Goal: Transaction & Acquisition: Purchase product/service

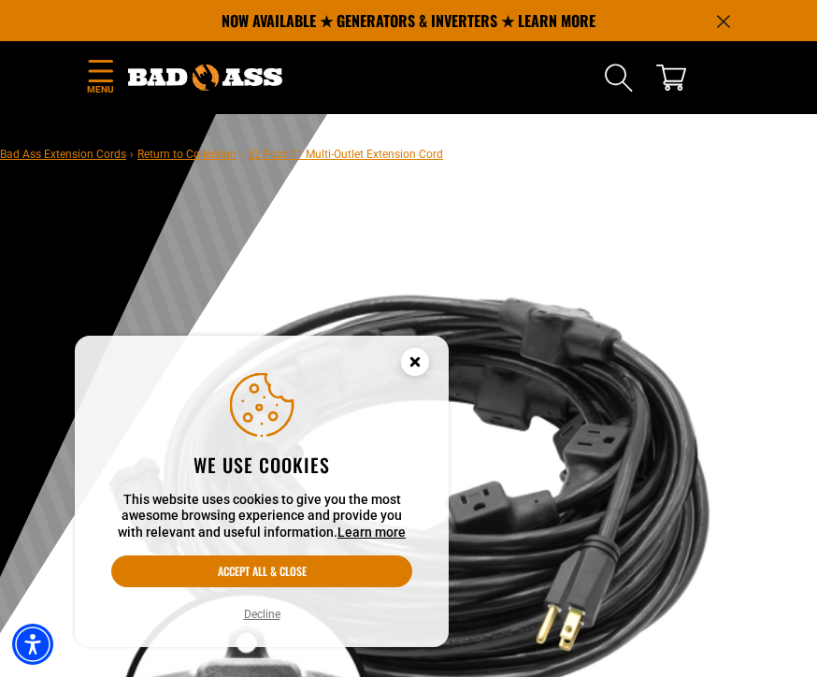
click at [80, 149] on link "Bad Ass Extension Cords" at bounding box center [63, 154] width 126 height 13
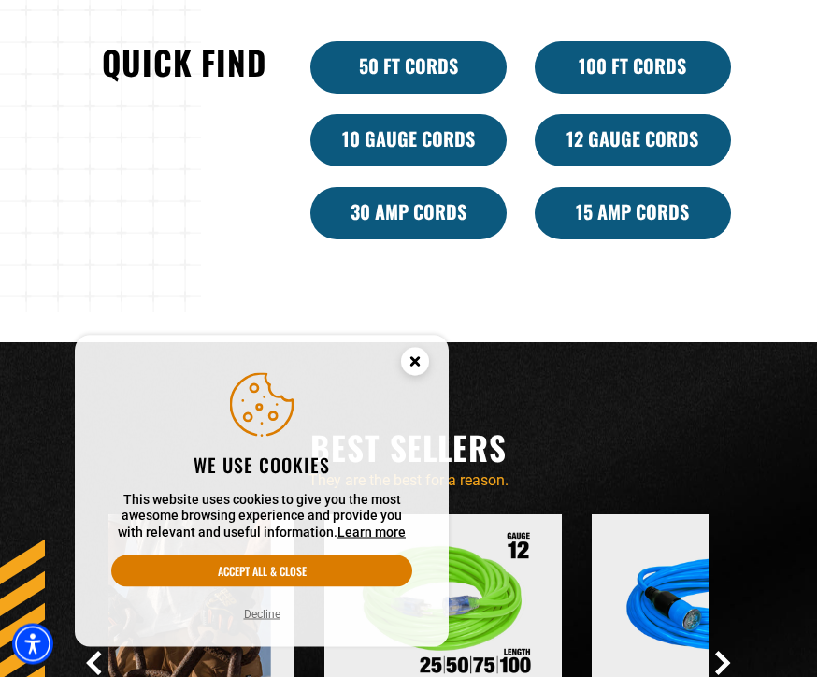
scroll to position [1039, 0]
click at [441, 166] on link "10 Gauge Cords" at bounding box center [408, 140] width 196 height 52
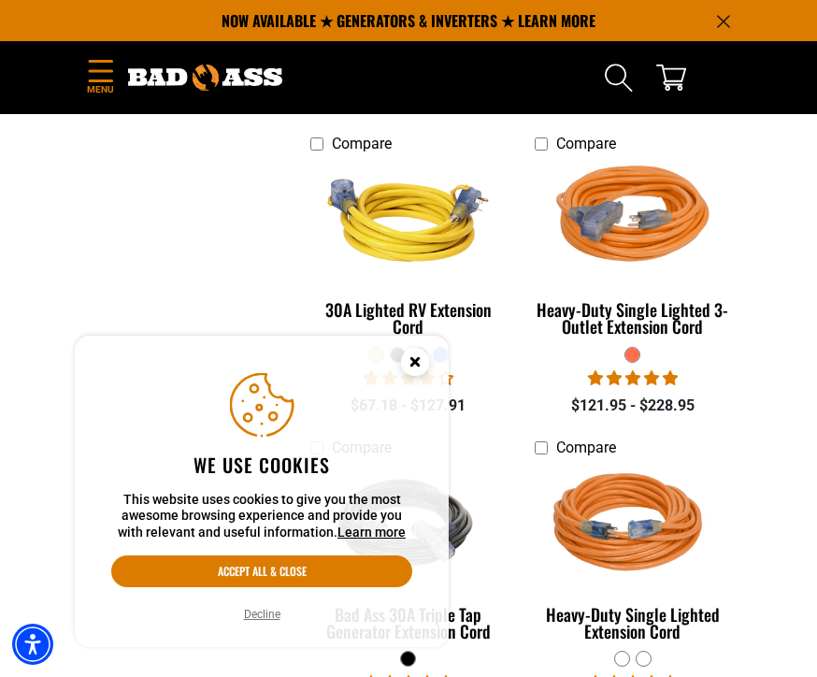
scroll to position [1267, 0]
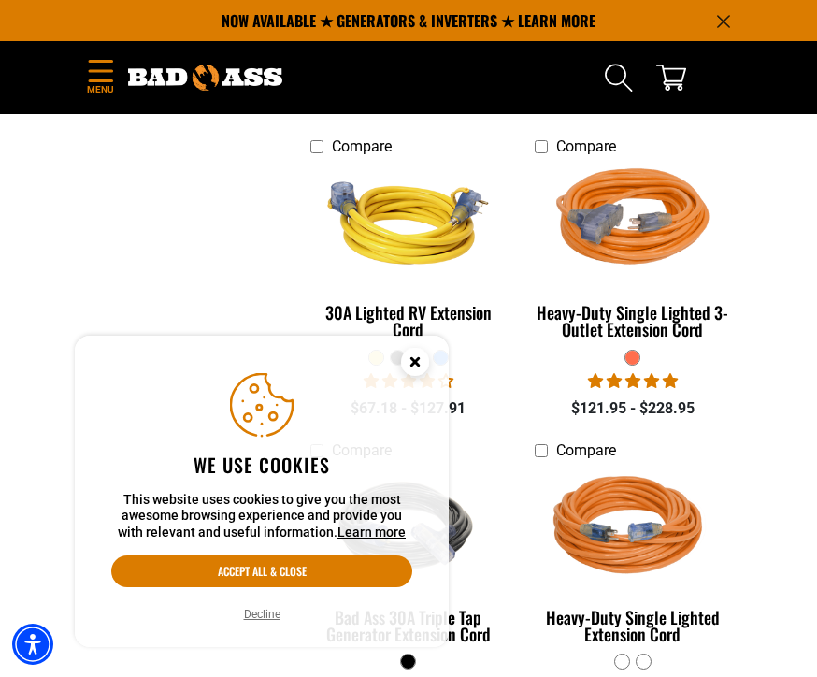
click at [772, 293] on section "**********" at bounding box center [408, 101] width 817 height 1954
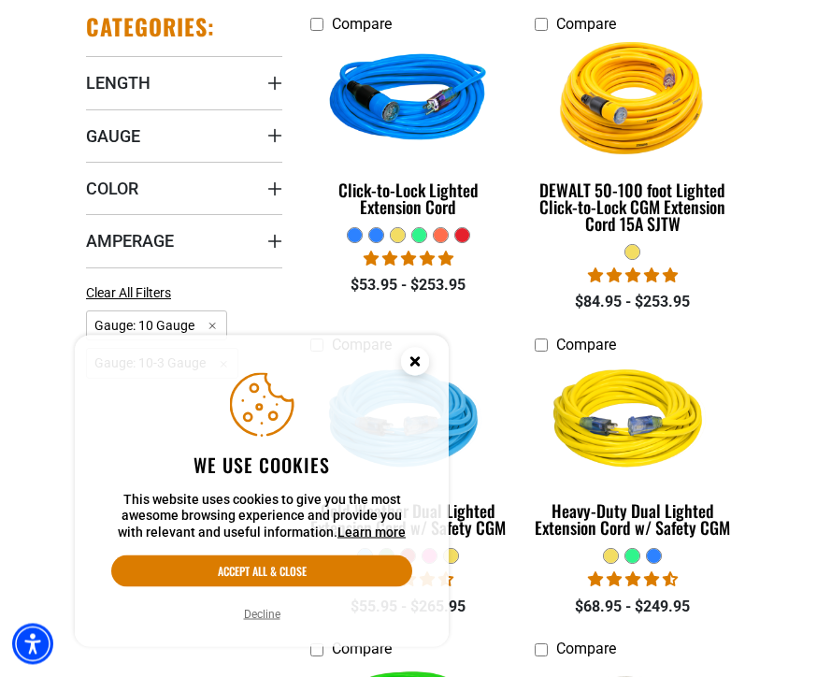
scroll to position [444, 0]
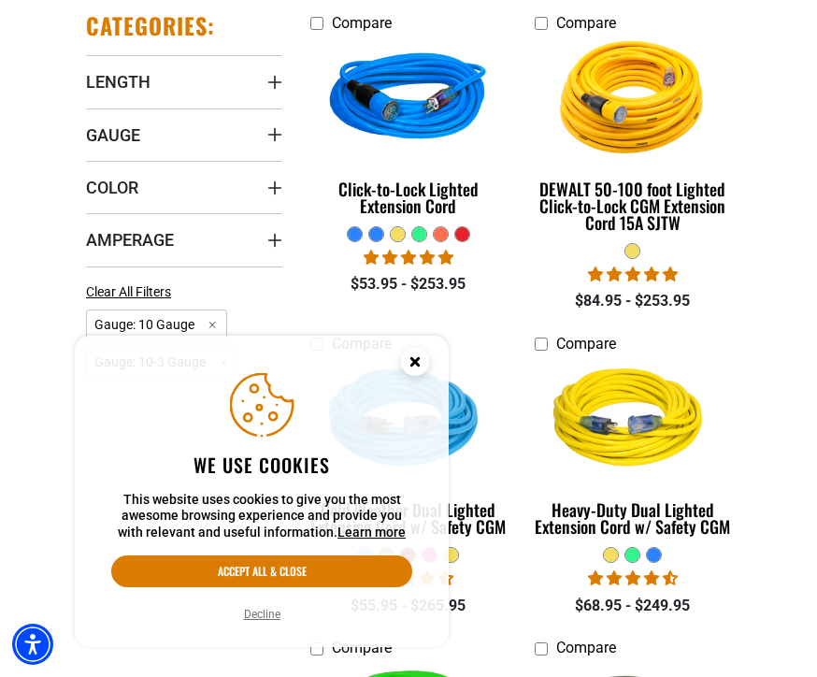
click at [128, 186] on span "Color" at bounding box center [112, 188] width 52 height 22
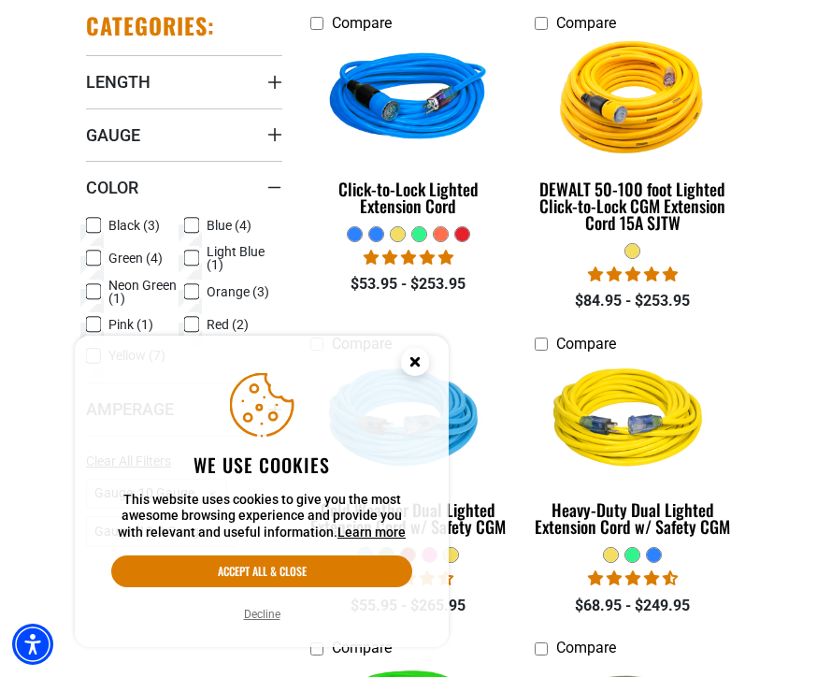
click at [97, 225] on icon at bounding box center [93, 225] width 15 height 24
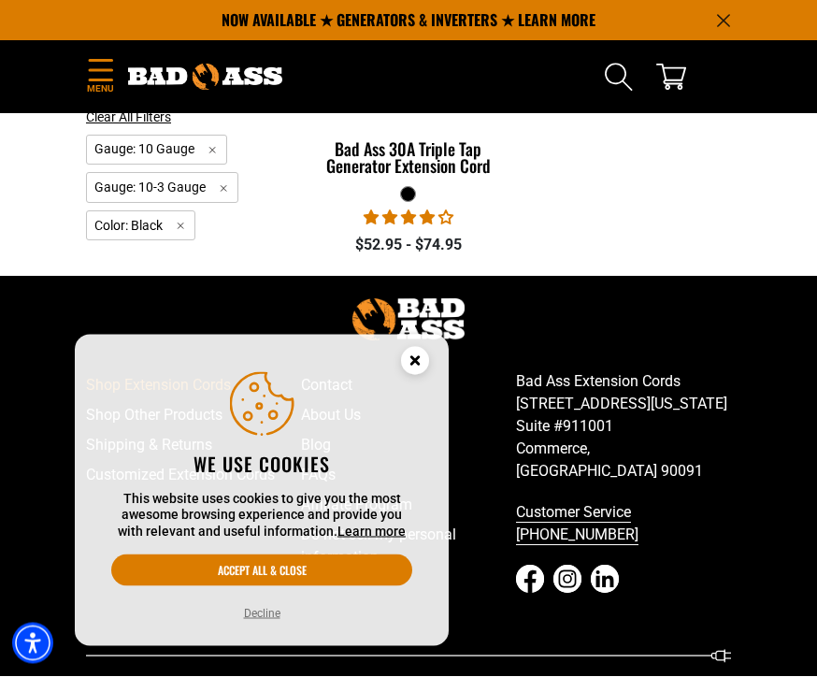
scroll to position [786, 0]
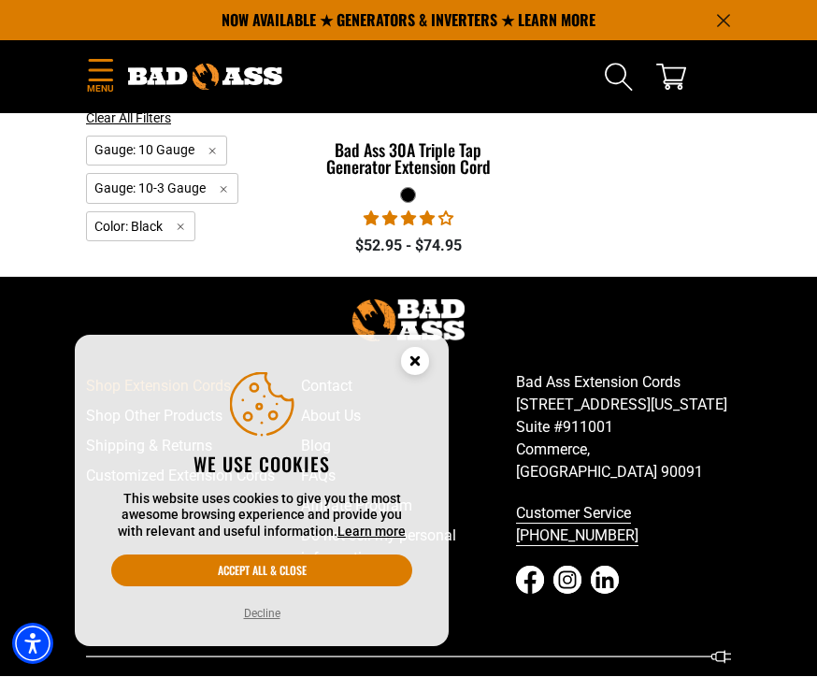
click at [413, 365] on icon "Close this option" at bounding box center [414, 361] width 7 height 7
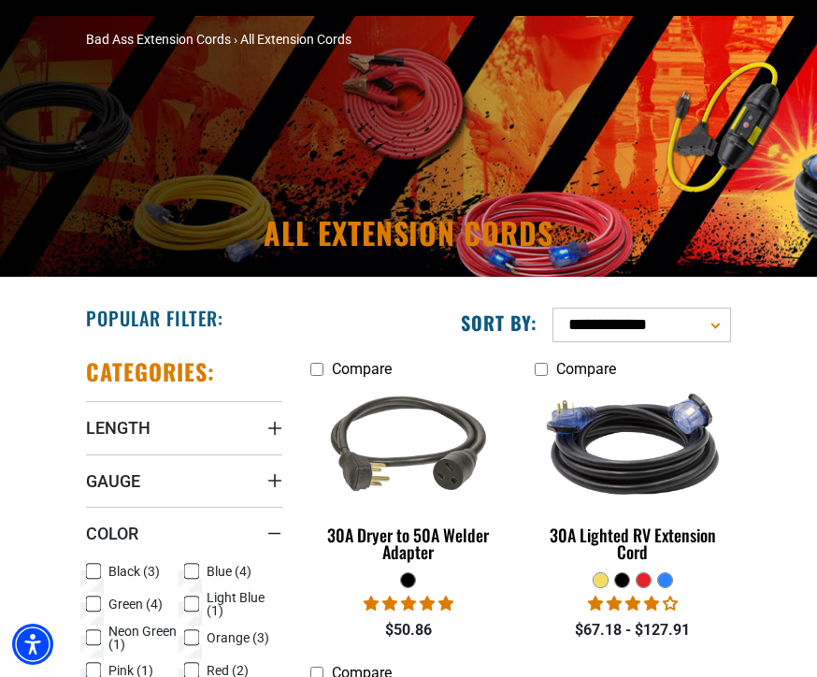
scroll to position [108, 0]
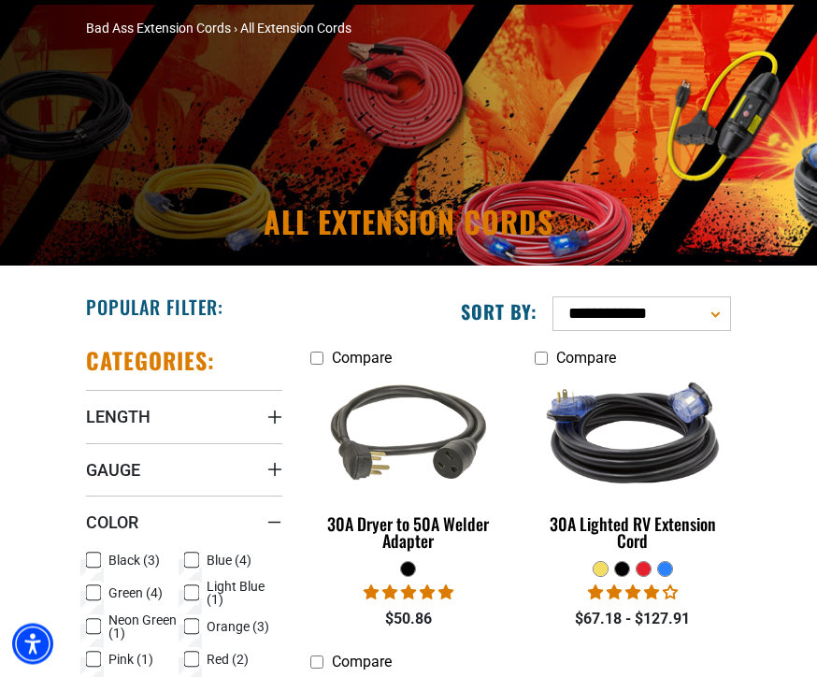
click at [125, 520] on span "Color" at bounding box center [112, 523] width 52 height 22
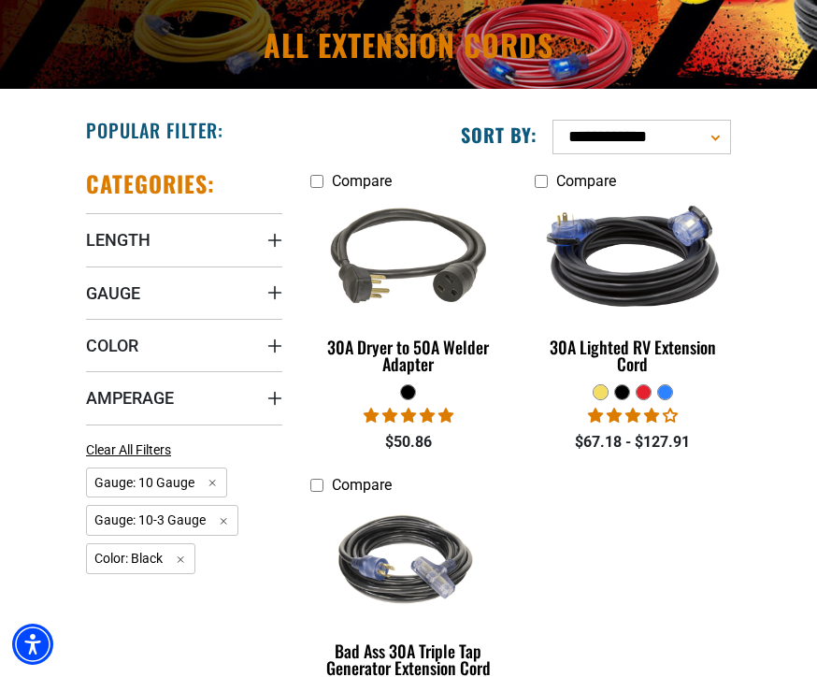
scroll to position [291, 0]
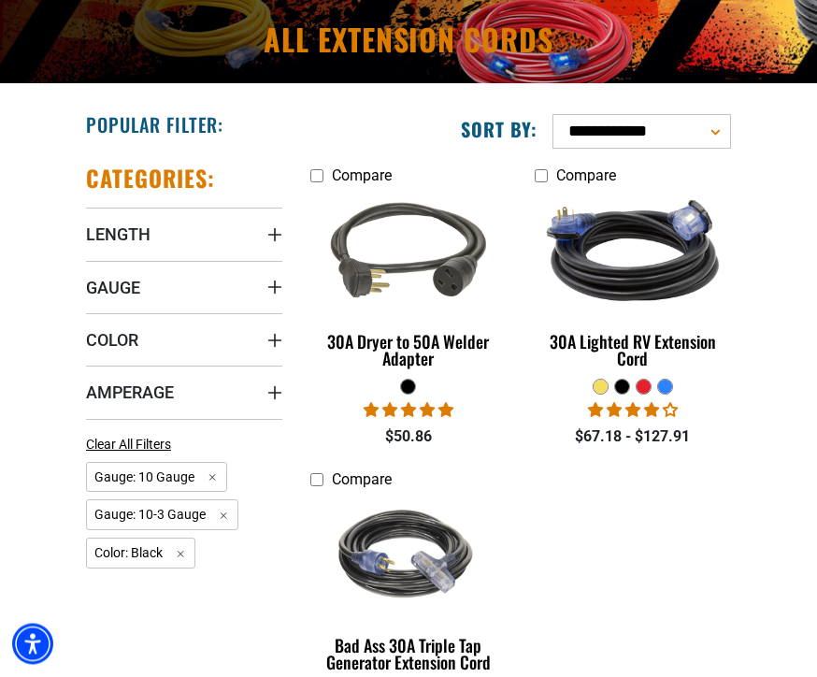
click at [195, 550] on span "Color: Black Remove filter" at bounding box center [140, 554] width 109 height 31
